Goal: Navigation & Orientation: Find specific page/section

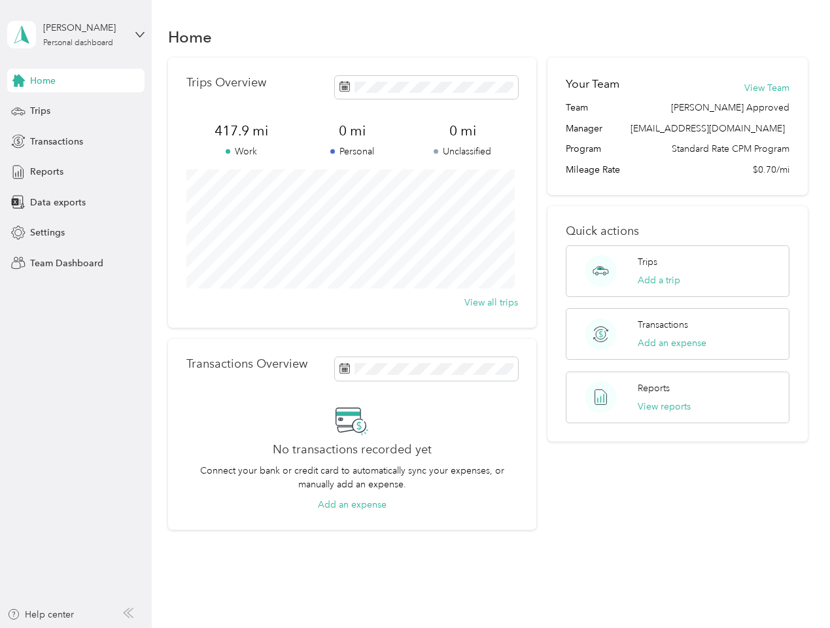
click at [414, 314] on div "Trips Overview 417.9 mi Work 0 mi Personal 0 mi Unclassified View all trips" at bounding box center [352, 193] width 368 height 270
click at [76, 35] on div "[PERSON_NAME]" at bounding box center [84, 28] width 82 height 14
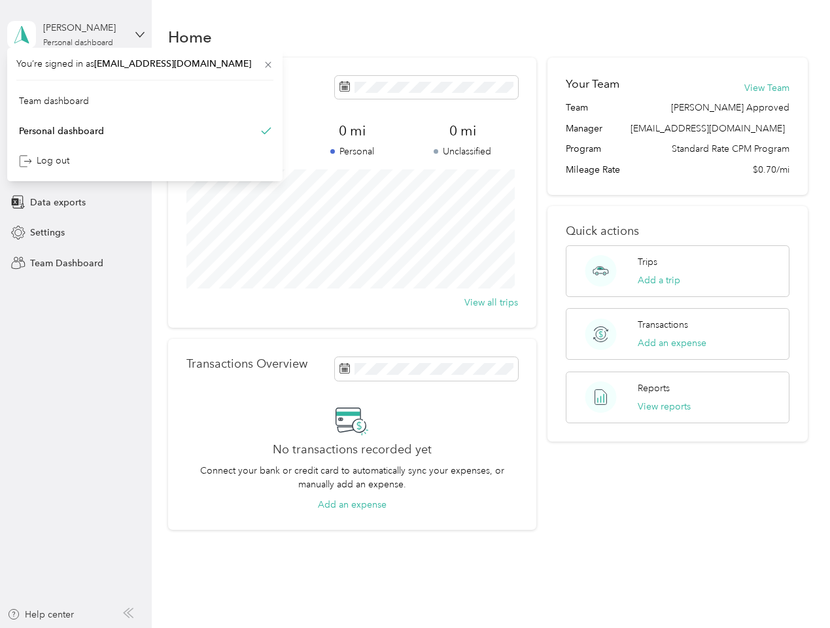
click at [76, 80] on div "You’re signed in as [EMAIL_ADDRESS][DOMAIN_NAME] Team dashboard Personal dashbo…" at bounding box center [144, 114] width 275 height 133
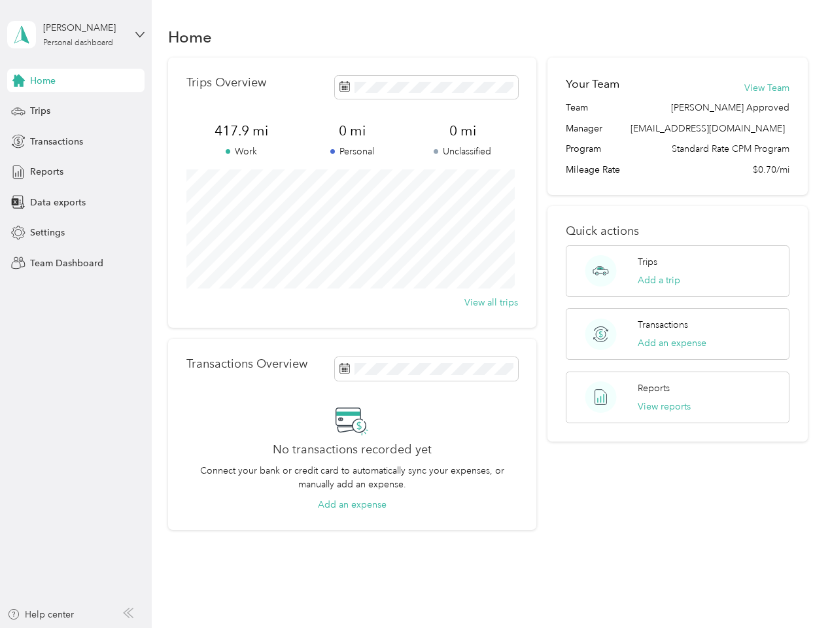
click at [18, 80] on div "You’re signed in as [EMAIL_ADDRESS][DOMAIN_NAME] Team dashboard Personal dashbo…" at bounding box center [144, 114] width 275 height 133
